Goal: Find specific fact

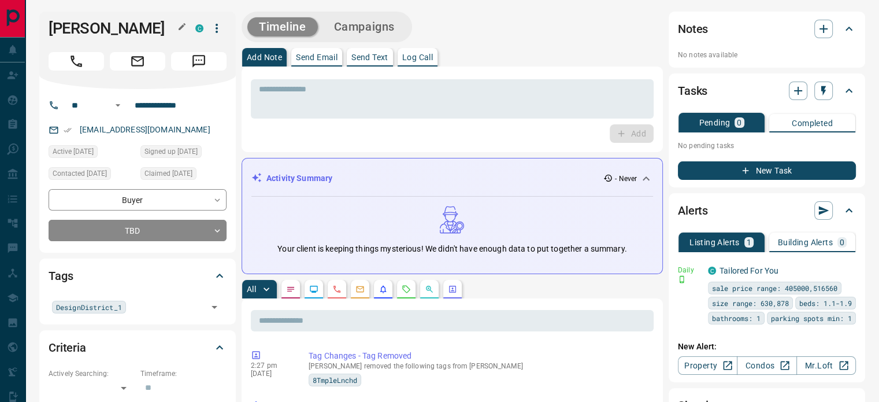
drag, startPoint x: 175, startPoint y: 23, endPoint x: 183, endPoint y: 24, distance: 8.8
click at [183, 24] on icon "button" at bounding box center [181, 26] width 9 height 9
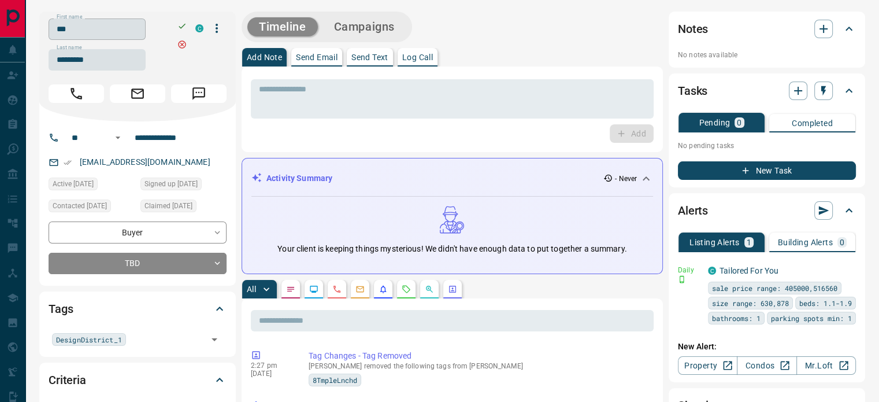
click at [131, 32] on input "***" at bounding box center [97, 28] width 97 height 21
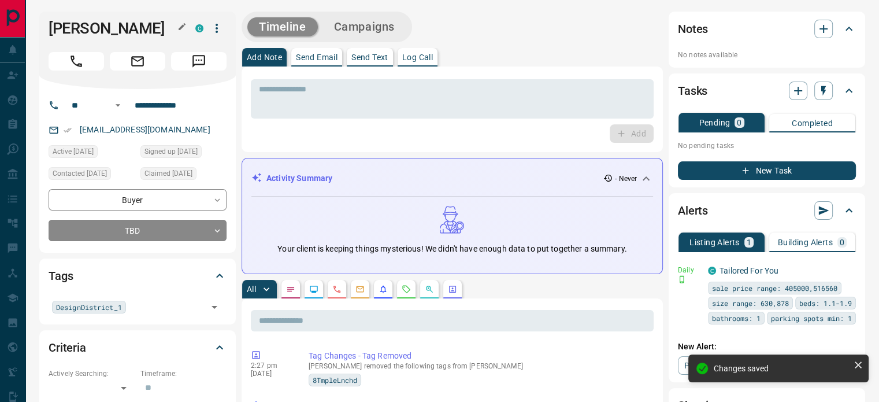
click at [164, 25] on h1 "[PERSON_NAME]" at bounding box center [113, 28] width 129 height 18
click at [175, 24] on button "button" at bounding box center [182, 26] width 15 height 15
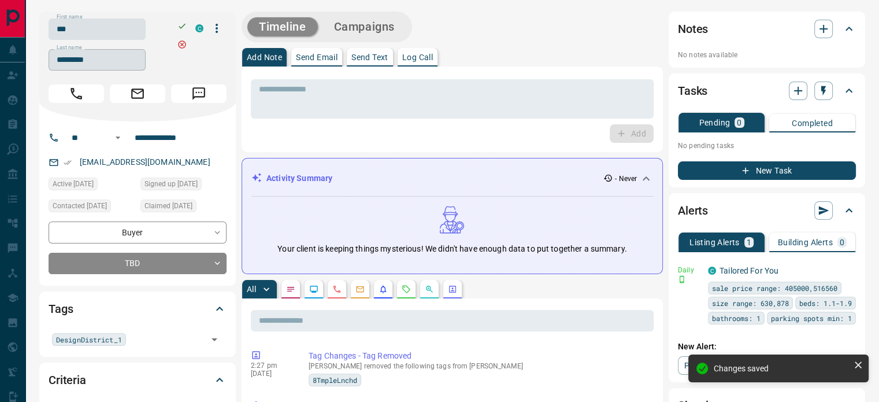
click at [95, 55] on input "*********" at bounding box center [97, 59] width 97 height 21
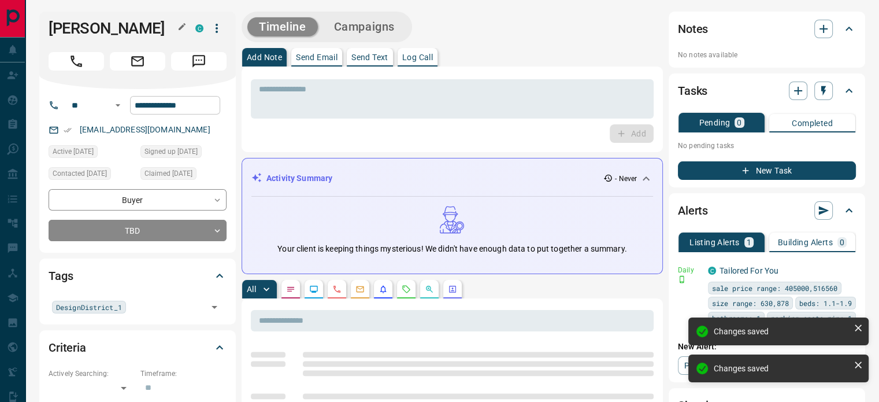
click at [173, 105] on input "**********" at bounding box center [175, 105] width 90 height 18
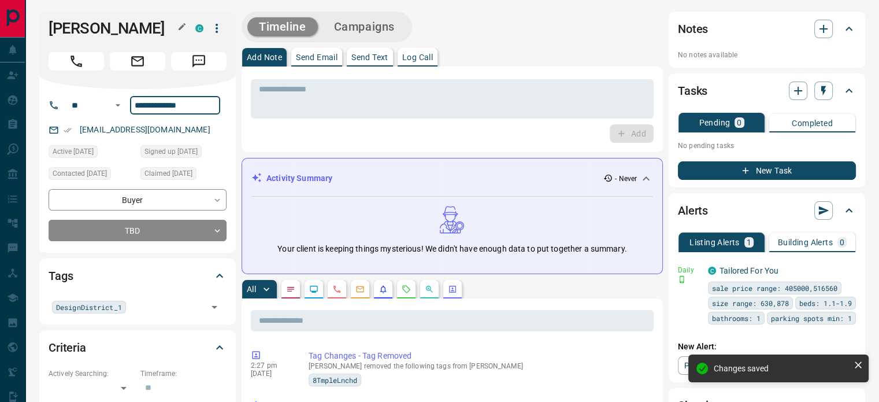
click at [183, 131] on div "[EMAIL_ADDRESS][DOMAIN_NAME]" at bounding box center [138, 129] width 178 height 19
copy link "[EMAIL_ADDRESS][DOMAIN_NAME]"
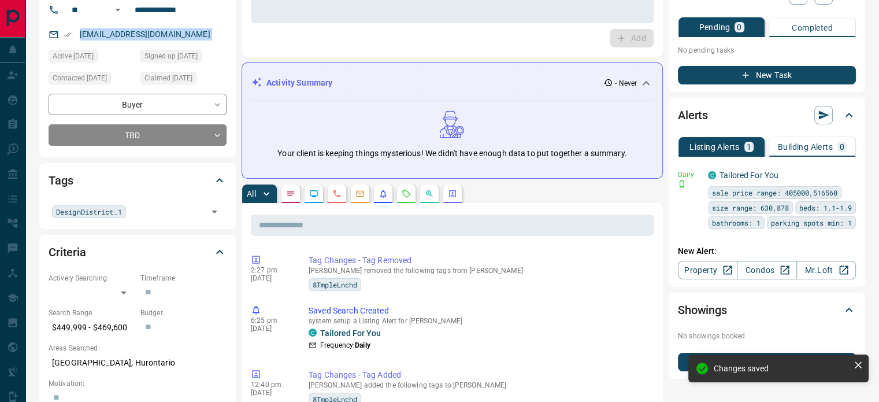
scroll to position [116, 0]
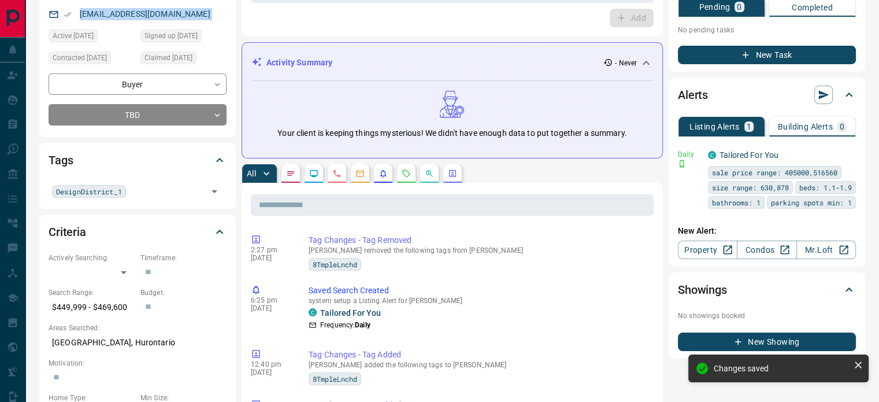
click at [104, 333] on p "[GEOGRAPHIC_DATA], Hurontario" at bounding box center [138, 342] width 178 height 19
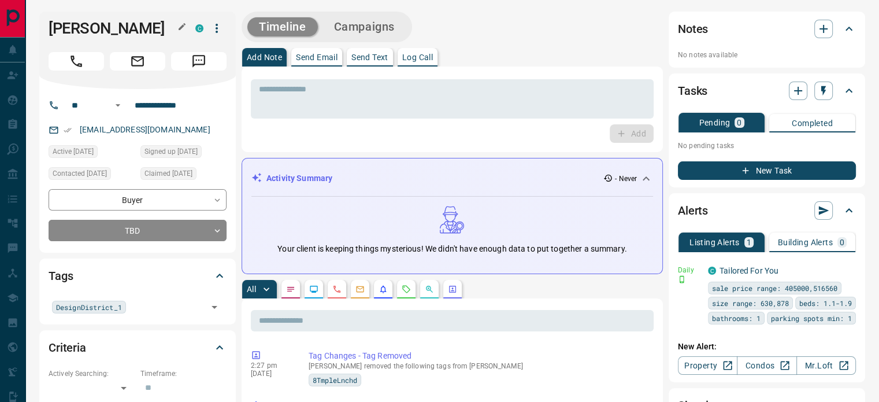
scroll to position [347, 0]
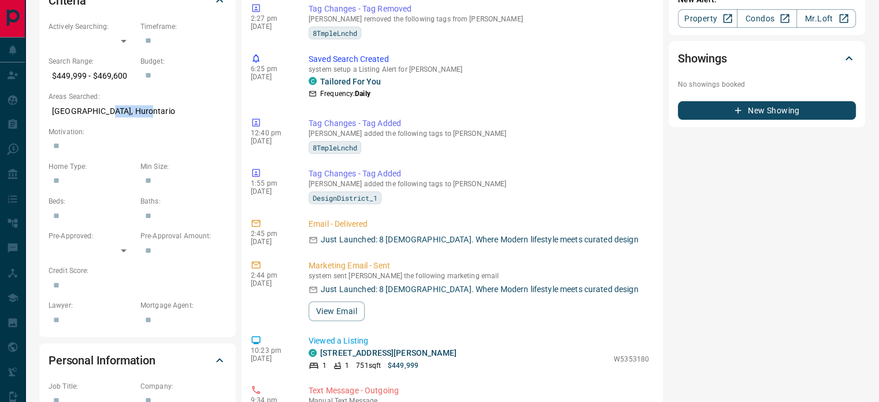
click at [111, 114] on p "[GEOGRAPHIC_DATA], Hurontario" at bounding box center [138, 111] width 178 height 19
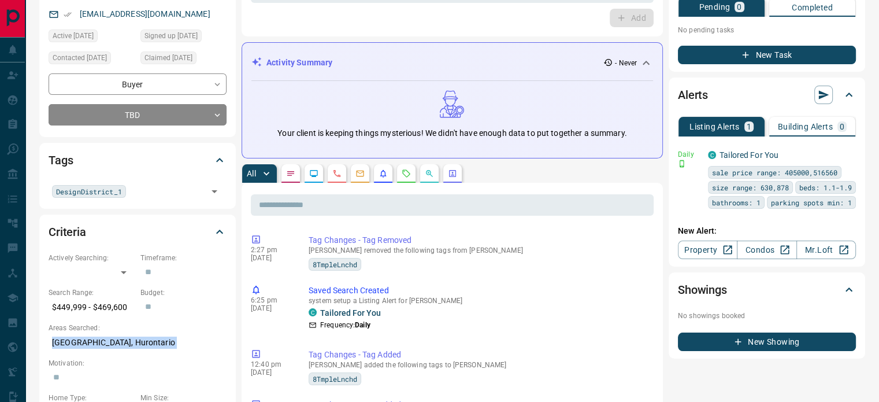
click at [331, 166] on button "button" at bounding box center [337, 173] width 18 height 18
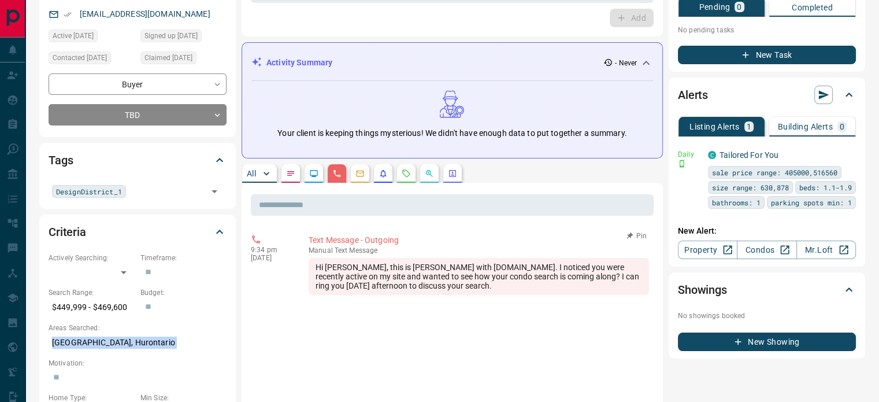
click at [439, 284] on div "Hi [PERSON_NAME], this is [PERSON_NAME] with [DOMAIN_NAME]. I noticed you were …" at bounding box center [479, 276] width 340 height 37
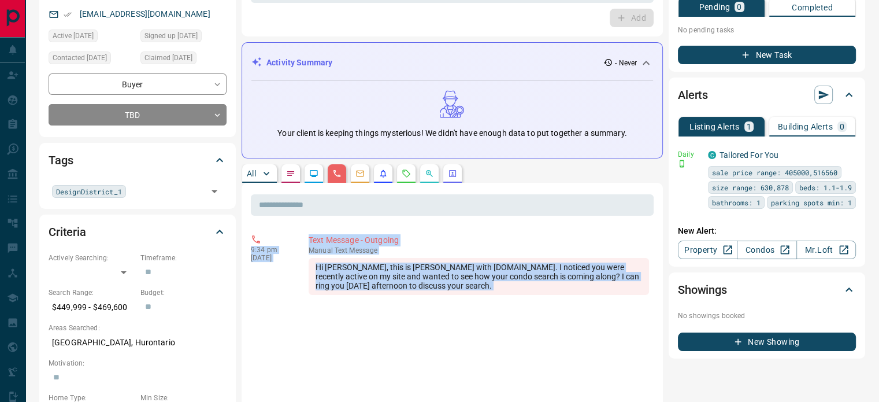
copy div "9:34 pm [DATE] Text Message - Outgoing manual Text Message Hi [PERSON_NAME], th…"
drag, startPoint x: 439, startPoint y: 284, endPoint x: 243, endPoint y: 240, distance: 200.8
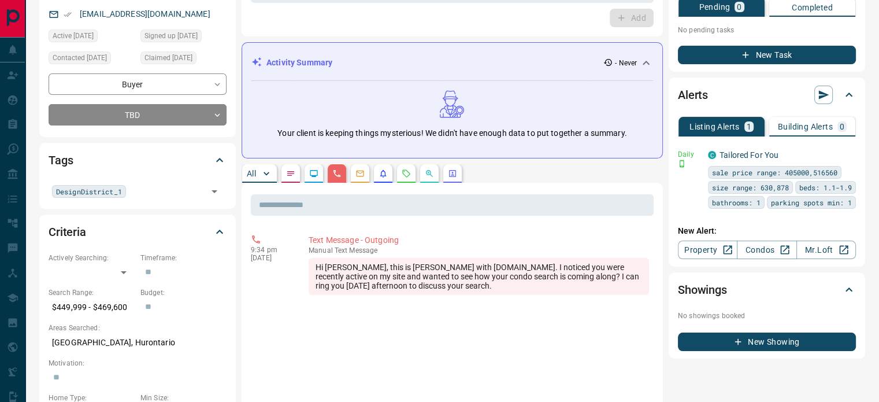
scroll to position [0, 0]
